Goal: Information Seeking & Learning: Learn about a topic

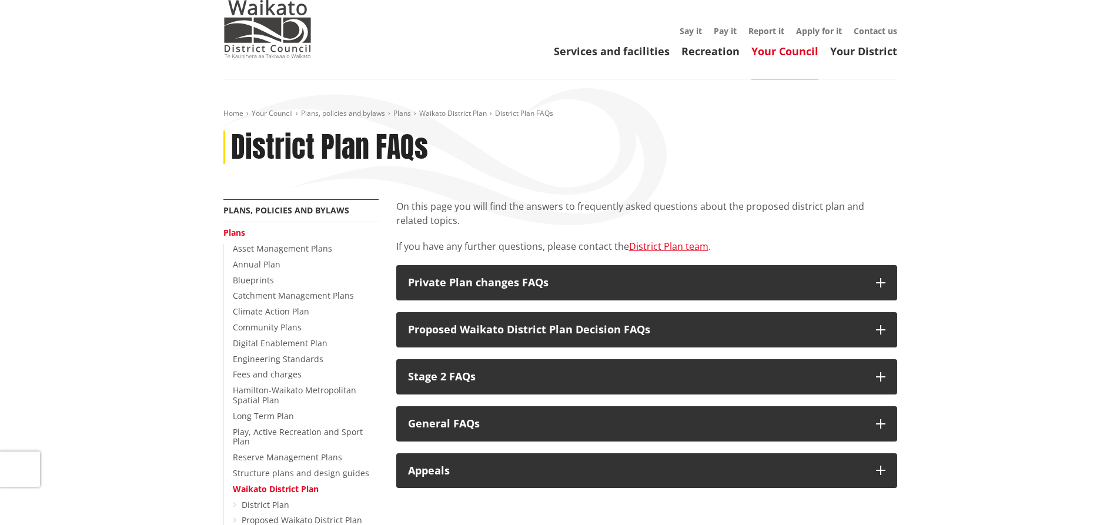
scroll to position [59, 0]
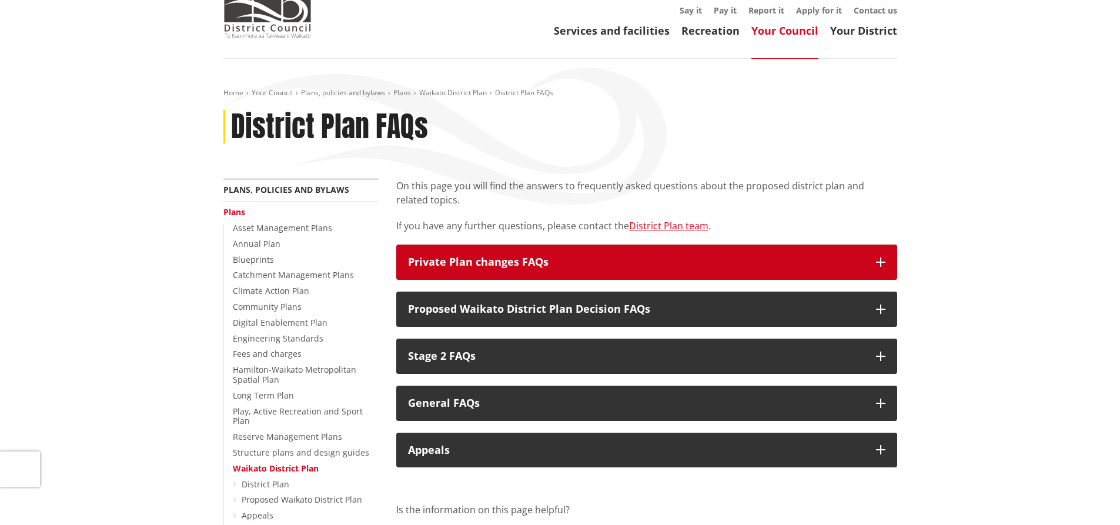
click at [871, 263] on button "Private Plan changes FAQs" at bounding box center [646, 262] width 501 height 35
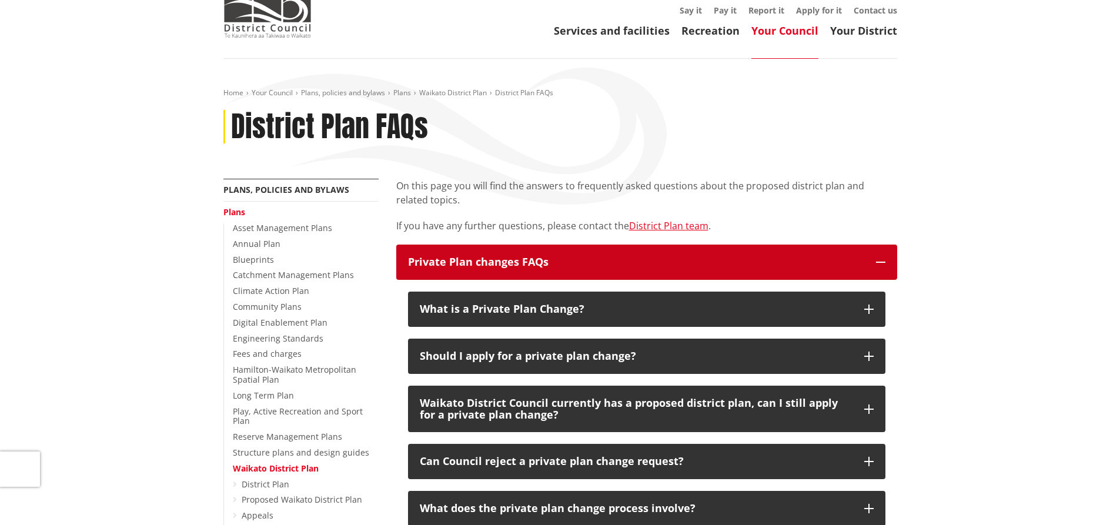
click at [876, 262] on icon "button" at bounding box center [880, 262] width 9 height 9
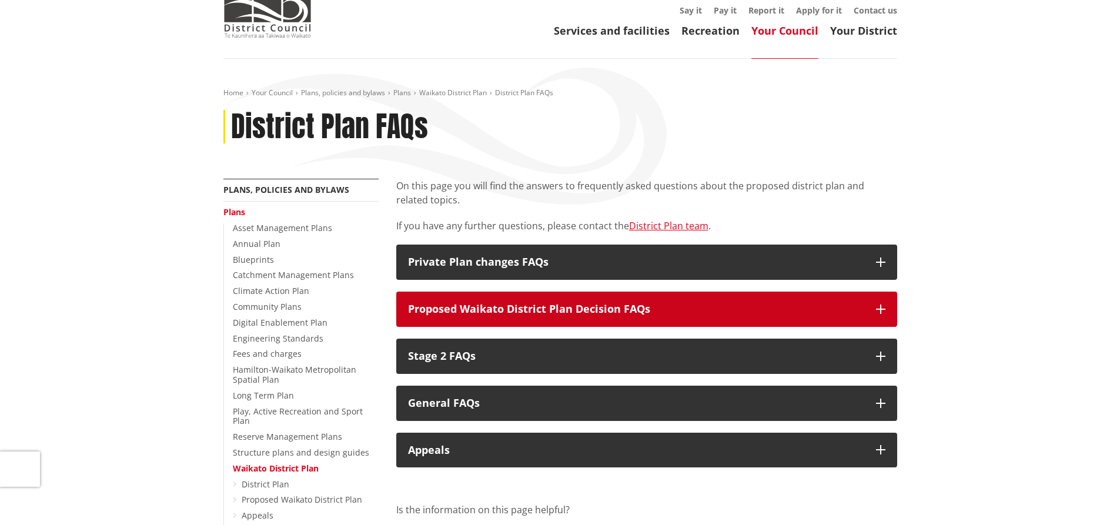
click at [874, 307] on button "Proposed Waikato District Plan Decision FAQs" at bounding box center [646, 309] width 501 height 35
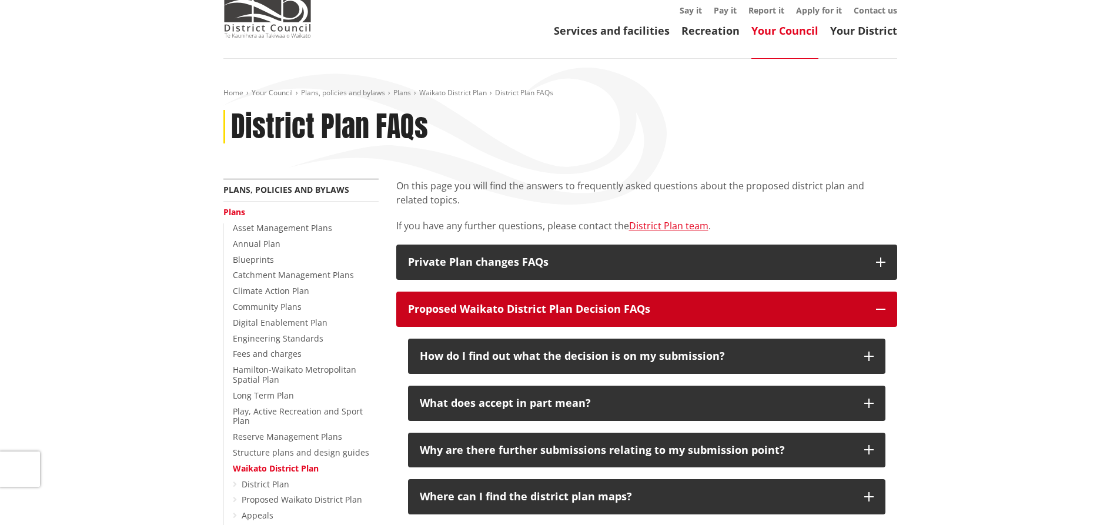
click at [874, 307] on button "Proposed Waikato District Plan Decision FAQs" at bounding box center [646, 309] width 501 height 35
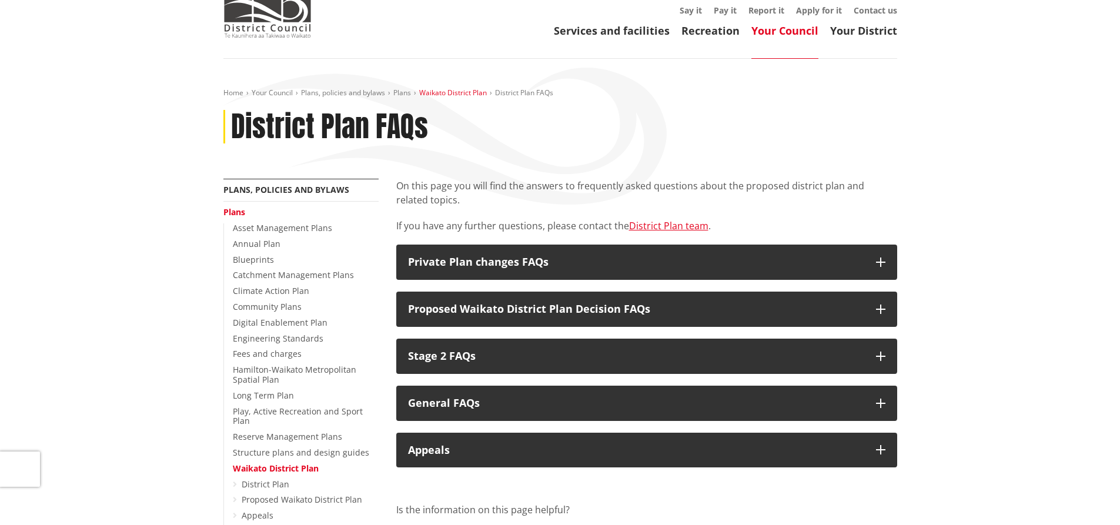
click at [440, 93] on link "Waikato District Plan" at bounding box center [453, 93] width 68 height 10
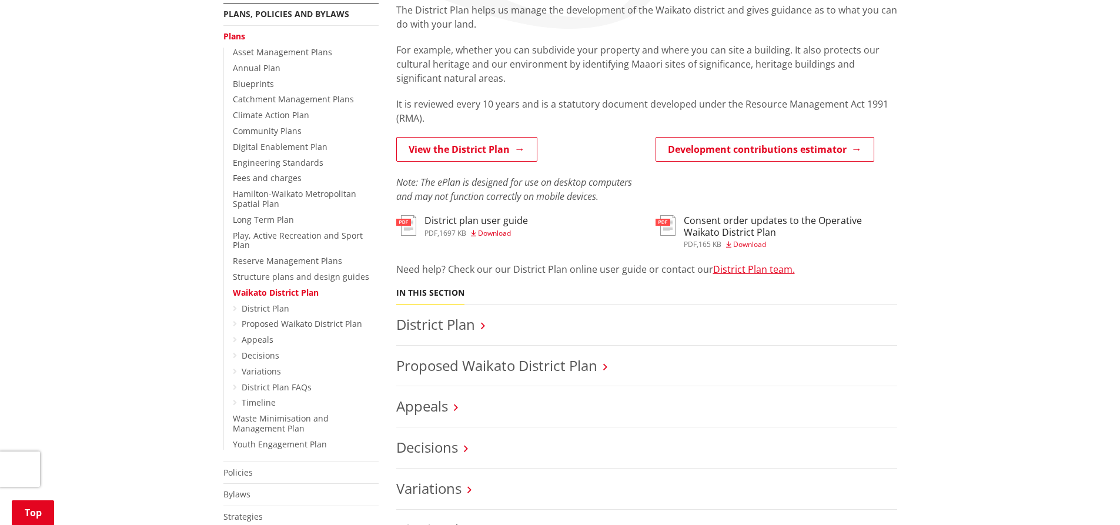
scroll to position [235, 0]
click at [505, 365] on link "Proposed Waikato District Plan" at bounding box center [496, 364] width 201 height 19
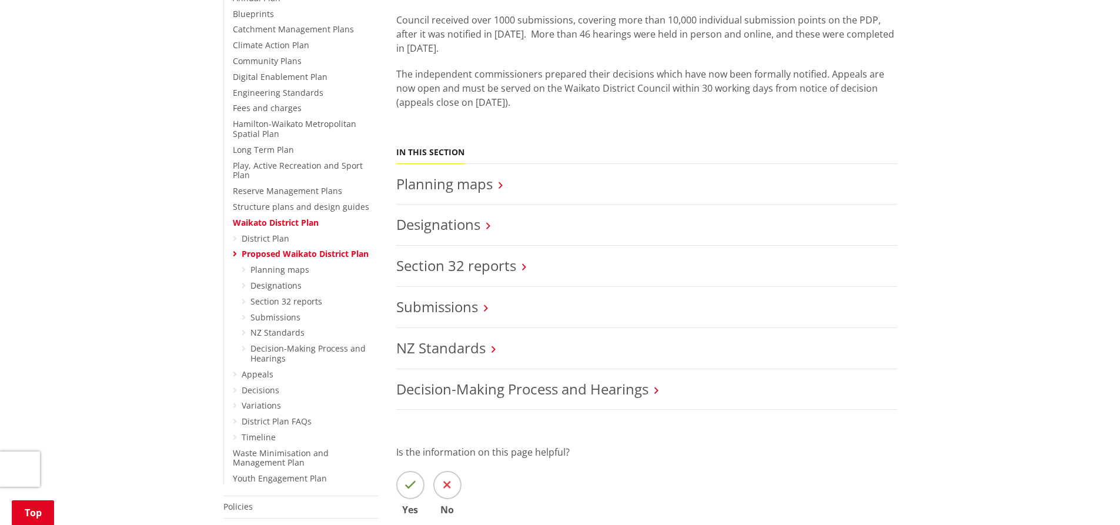
scroll to position [118, 0]
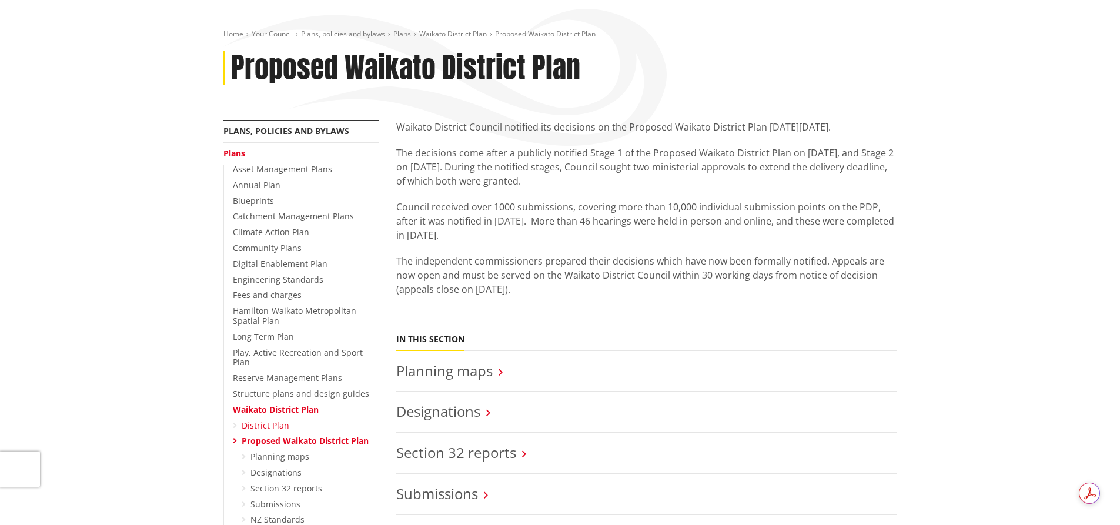
click at [253, 420] on link "District Plan" at bounding box center [266, 425] width 48 height 11
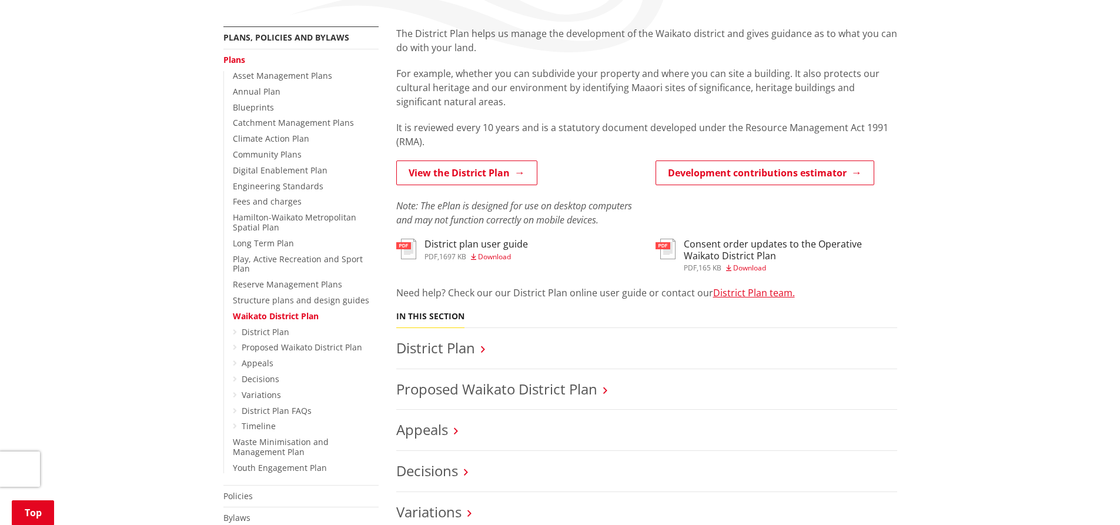
scroll to position [235, 0]
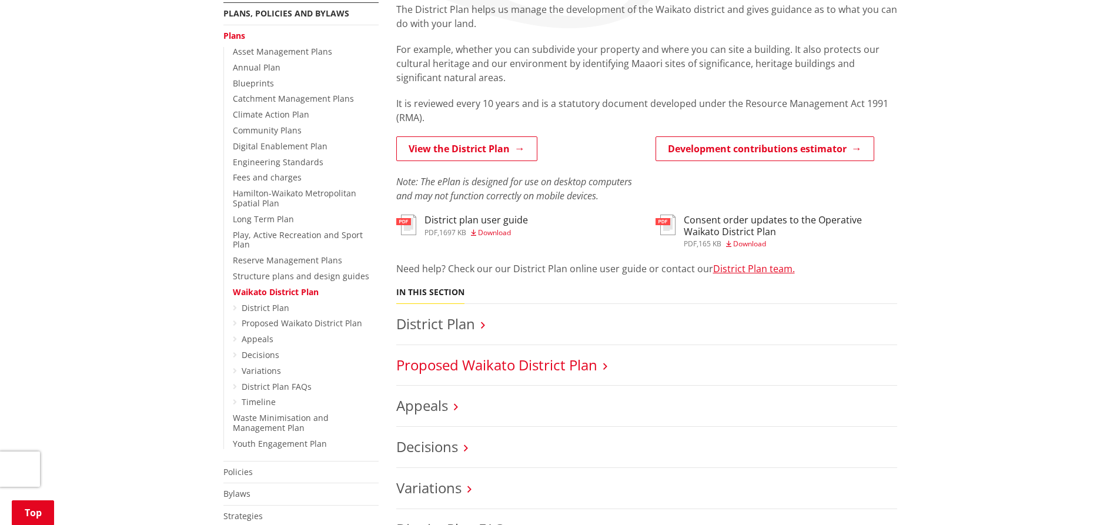
click at [514, 363] on link "Proposed Waikato District Plan" at bounding box center [496, 364] width 201 height 19
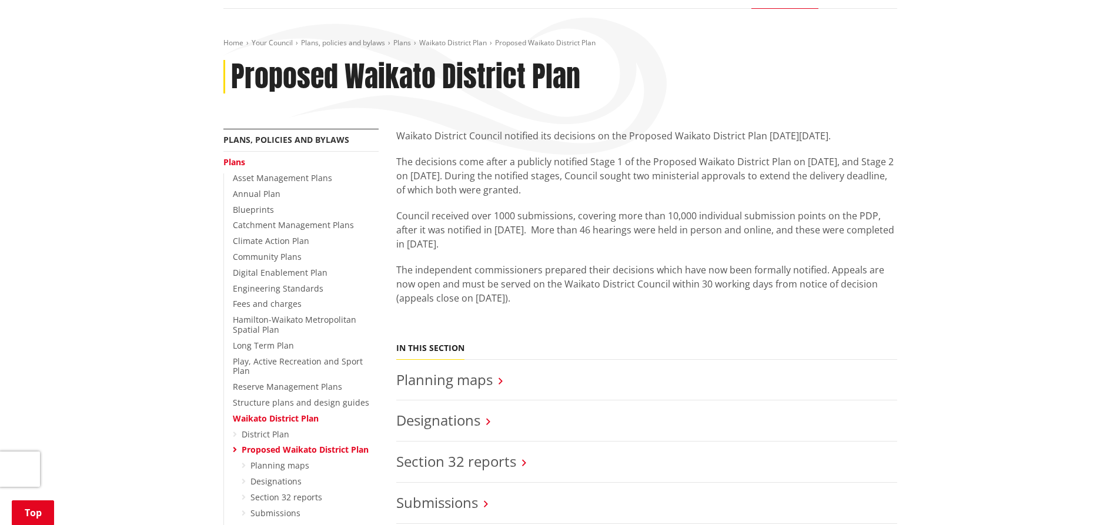
scroll to position [176, 0]
